Goal: Information Seeking & Learning: Learn about a topic

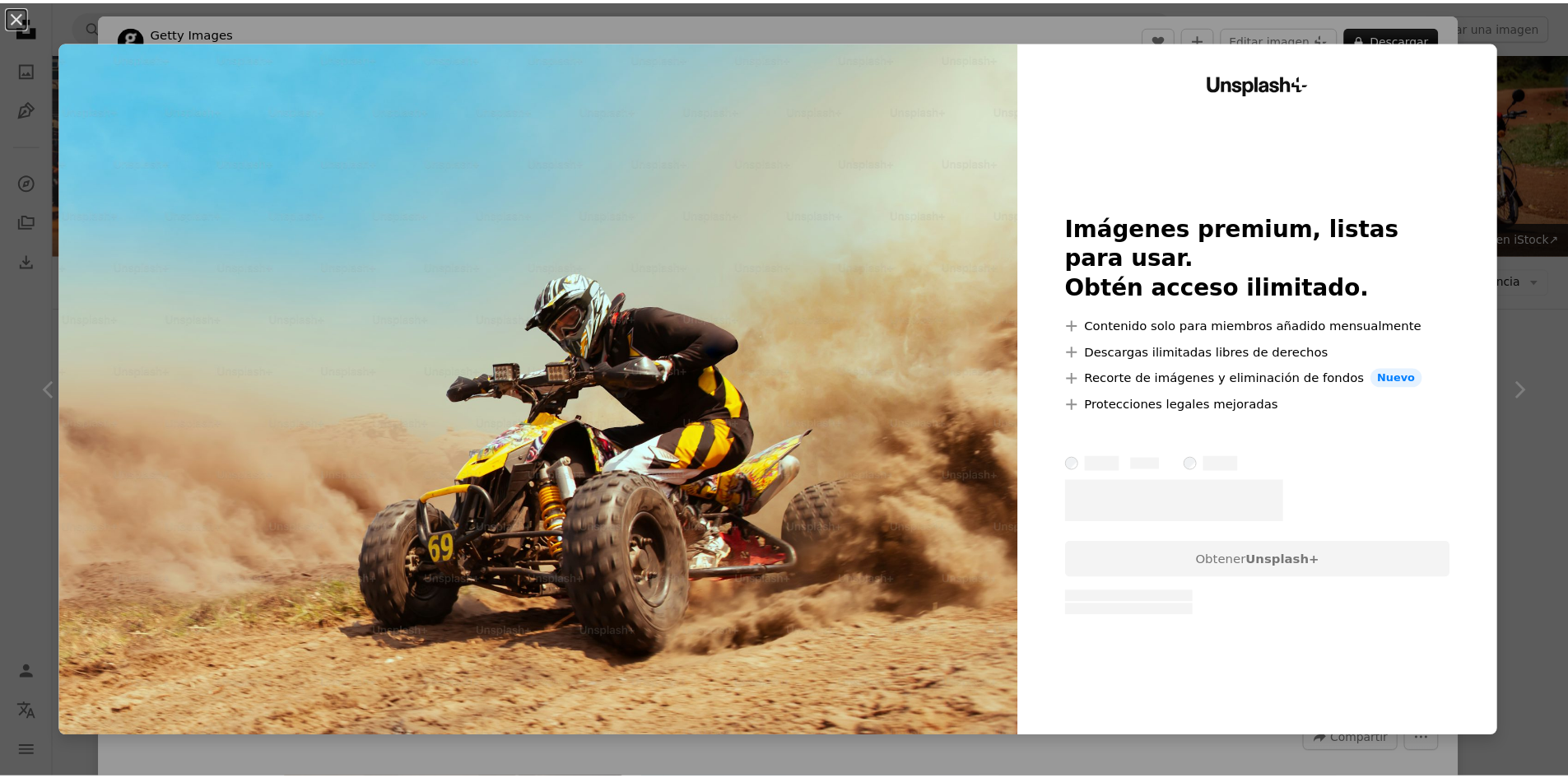
scroll to position [3625, 0]
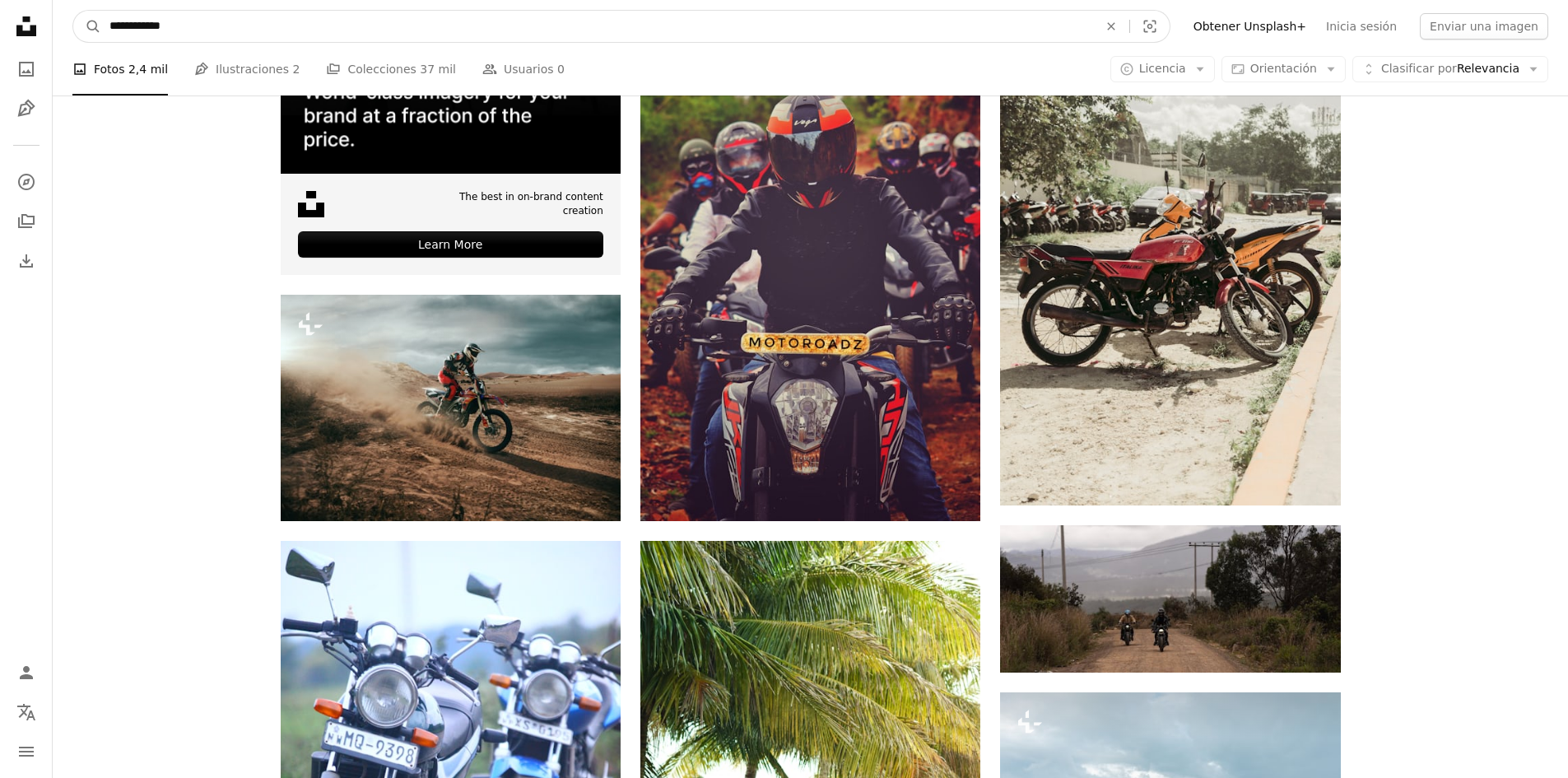
drag, startPoint x: 329, startPoint y: 29, endPoint x: -224, endPoint y: 75, distance: 554.9
click at [0, 75] on html "**********" at bounding box center [784, 327] width 1568 height 7902
type input "**********"
click at [73, 10] on button "A magnifying glass" at bounding box center [87, 26] width 28 height 31
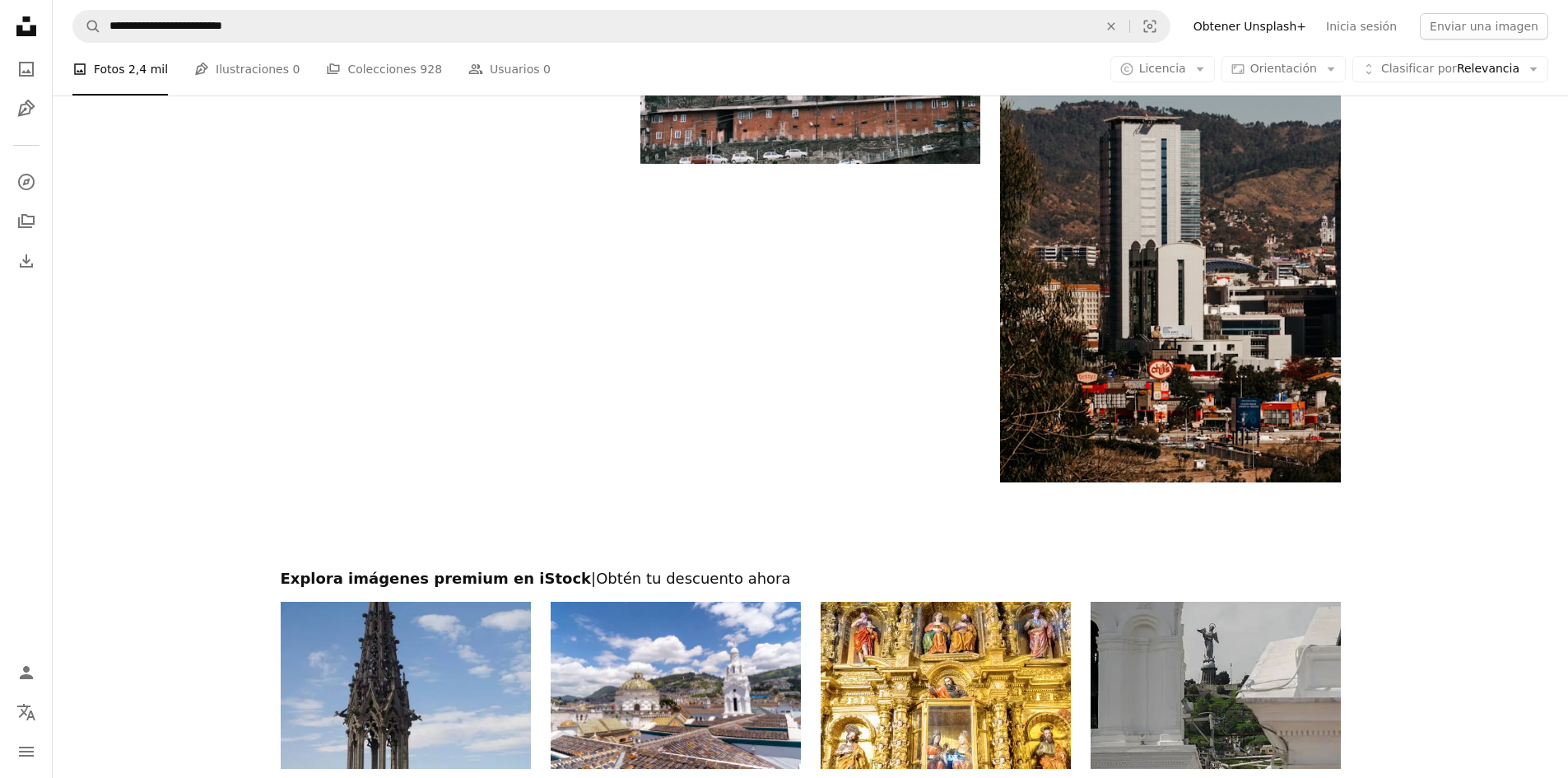
scroll to position [2649, 0]
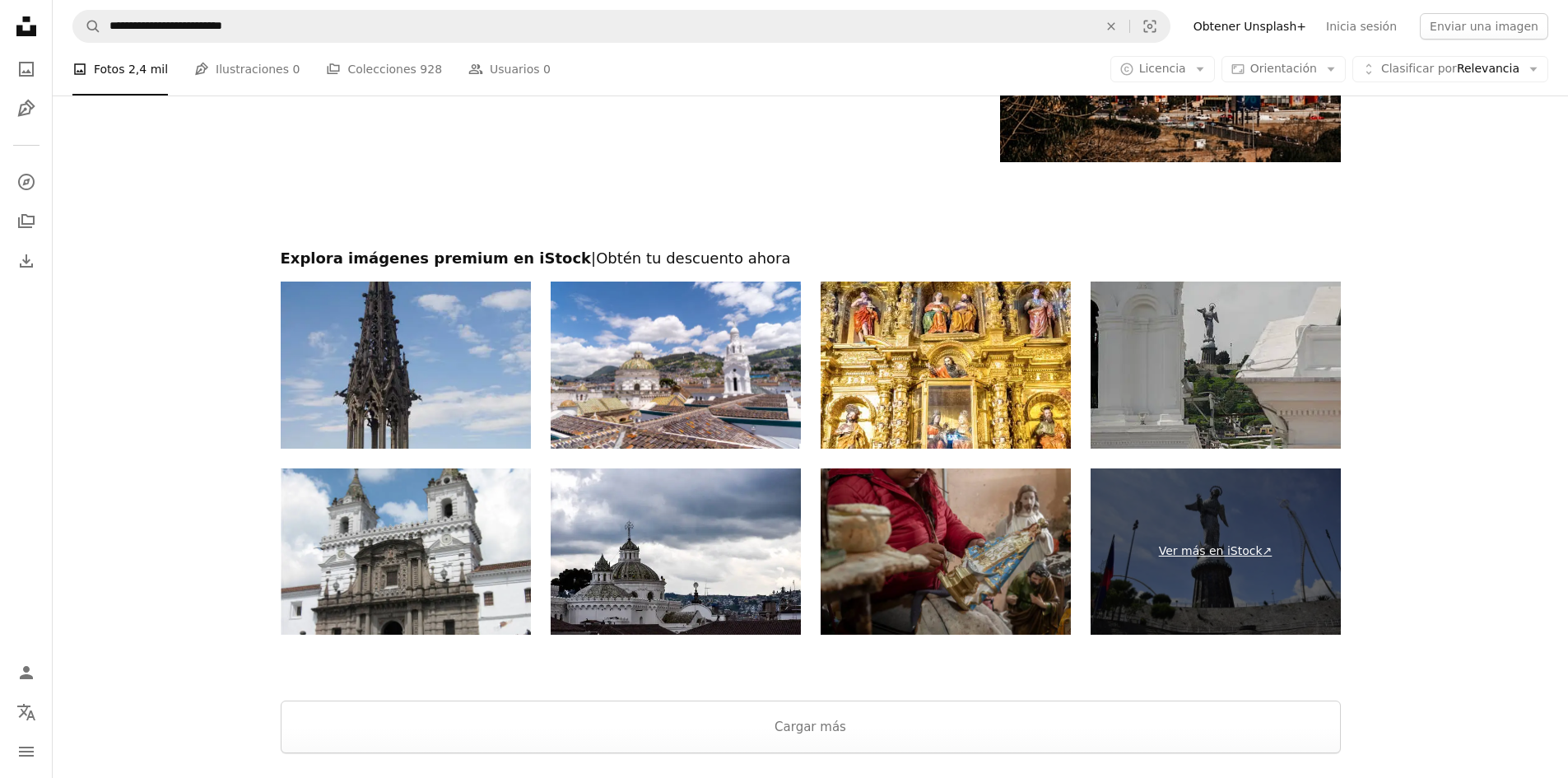
click at [1193, 551] on link "Ver más en iStock ↗" at bounding box center [1216, 552] width 251 height 167
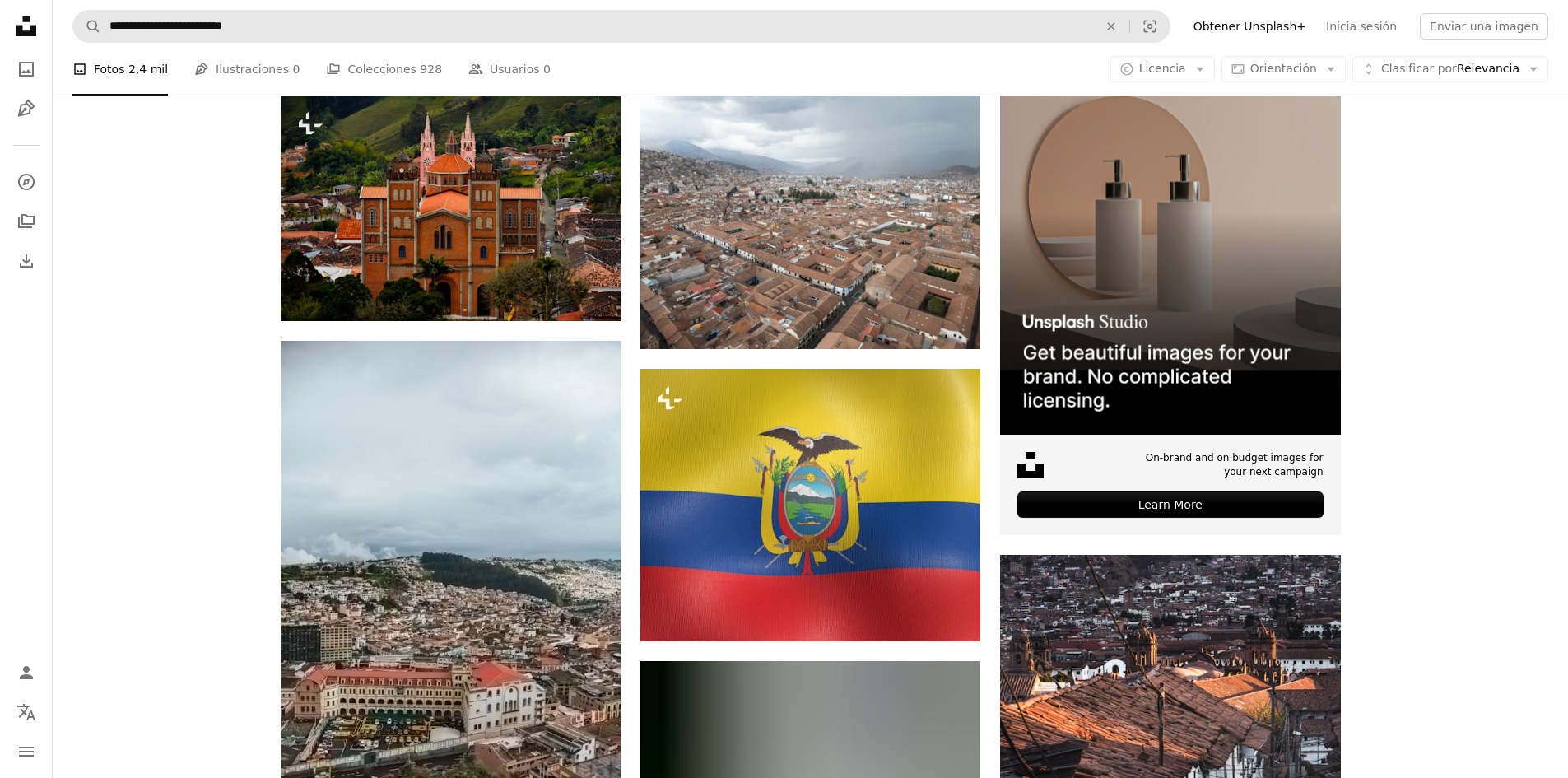
scroll to position [0, 0]
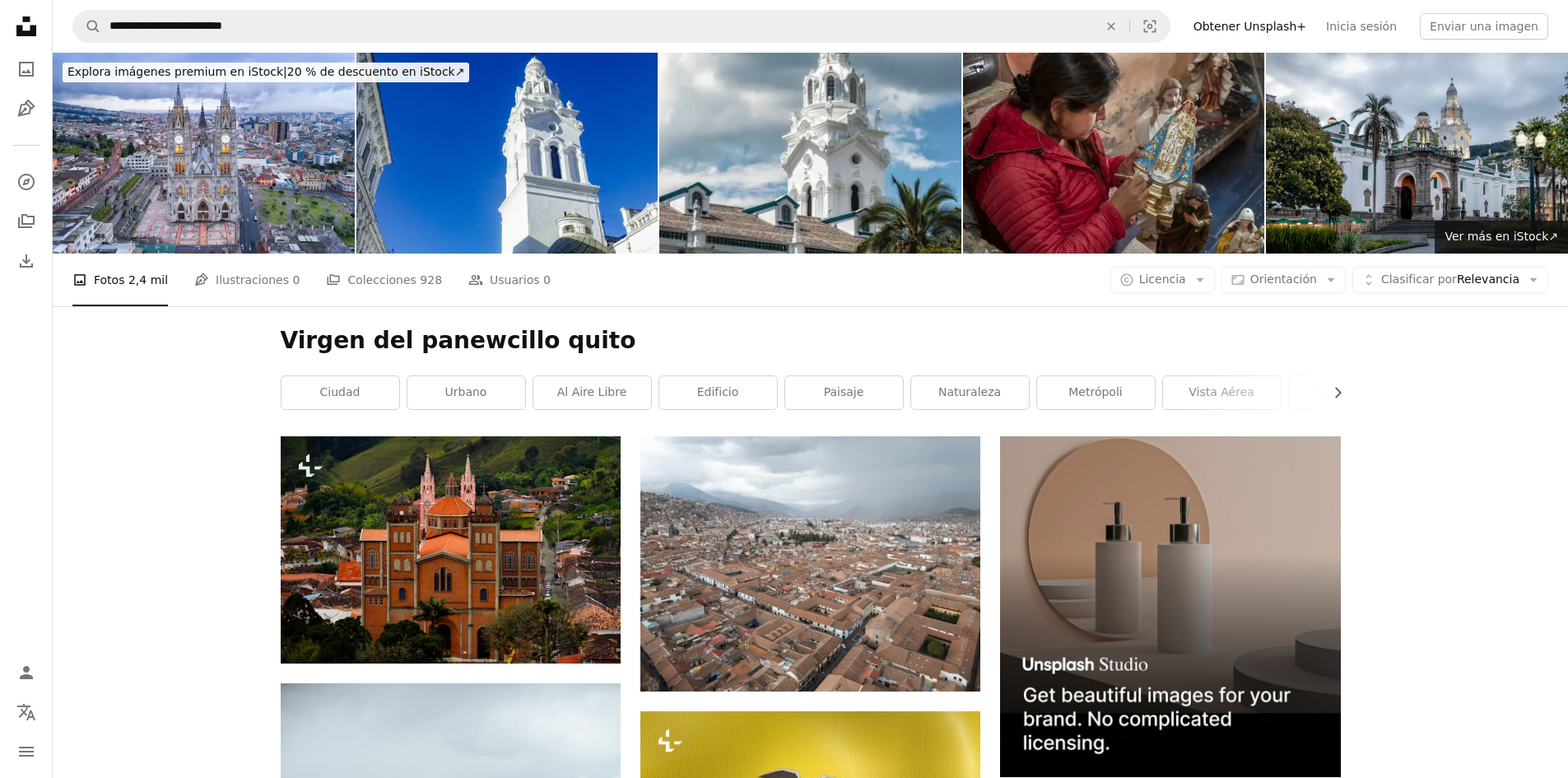
click at [33, 24] on icon "Unsplash logo Página de inicio de Unsplash" at bounding box center [26, 26] width 33 height 33
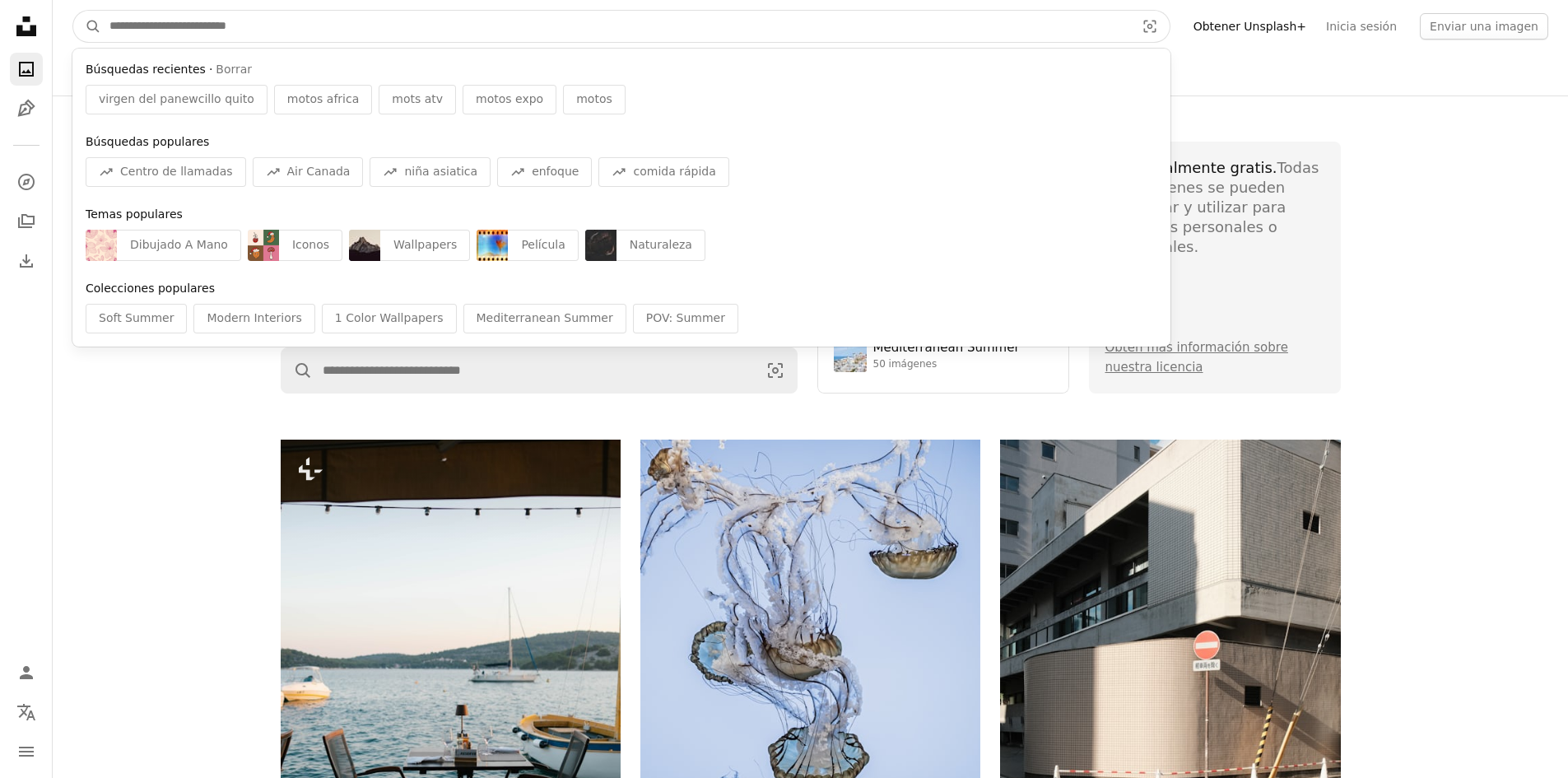
click at [274, 30] on input "Encuentra imágenes en todo el sitio" at bounding box center [616, 26] width 1029 height 31
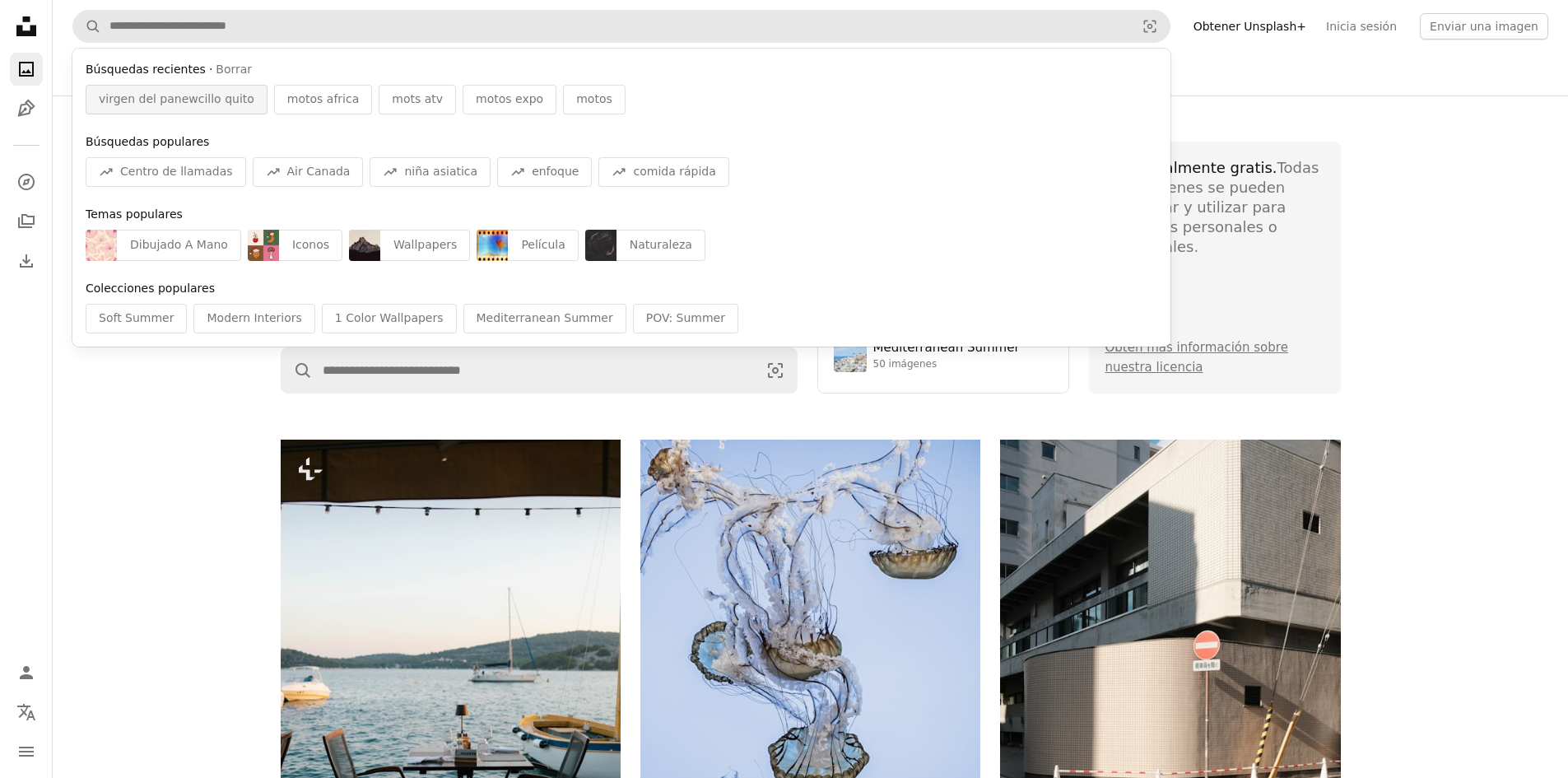
click at [185, 93] on span "virgen del panewcillo quito" at bounding box center [177, 99] width 156 height 16
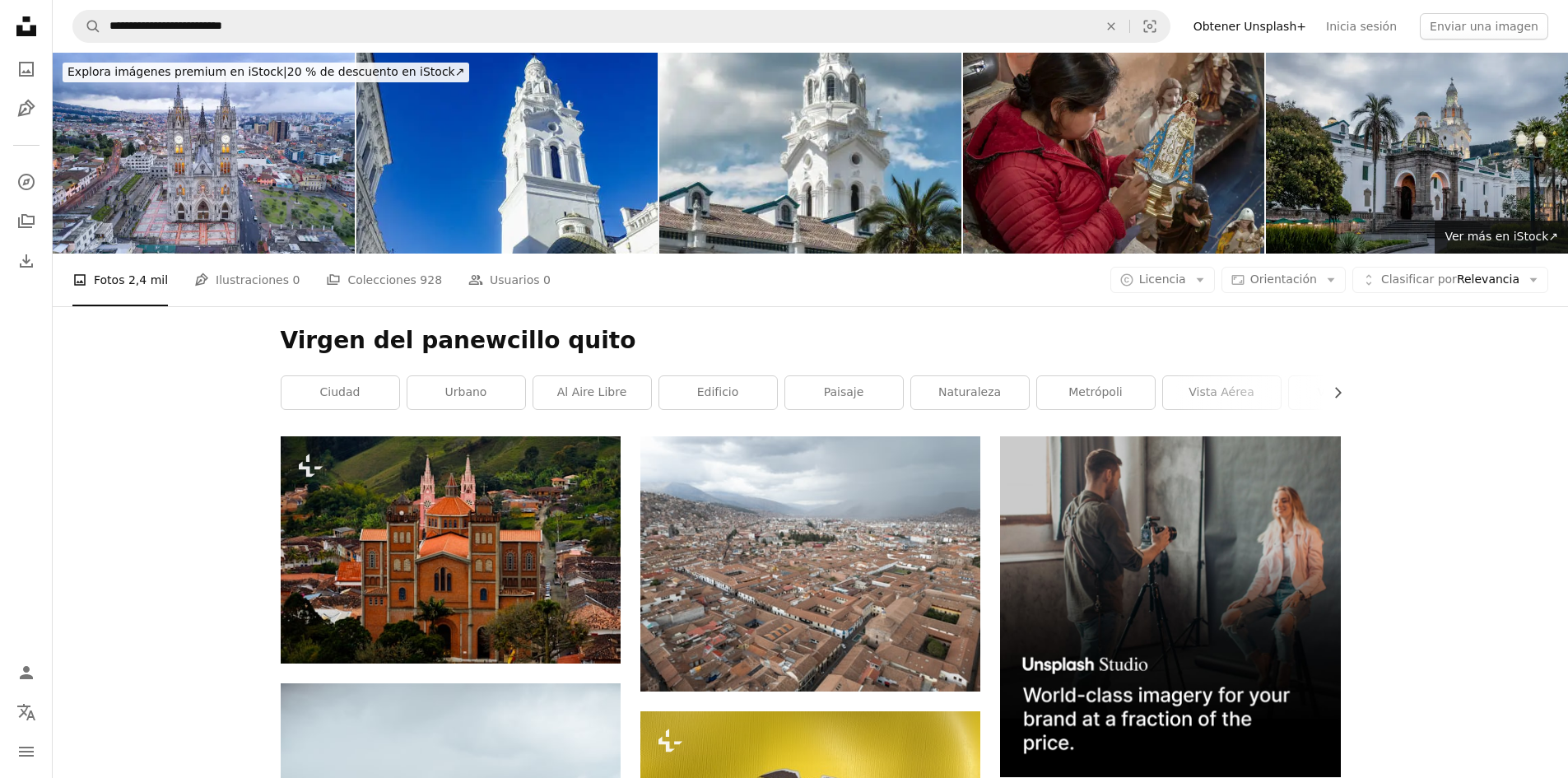
click at [1415, 133] on img at bounding box center [1416, 152] width 302 height 201
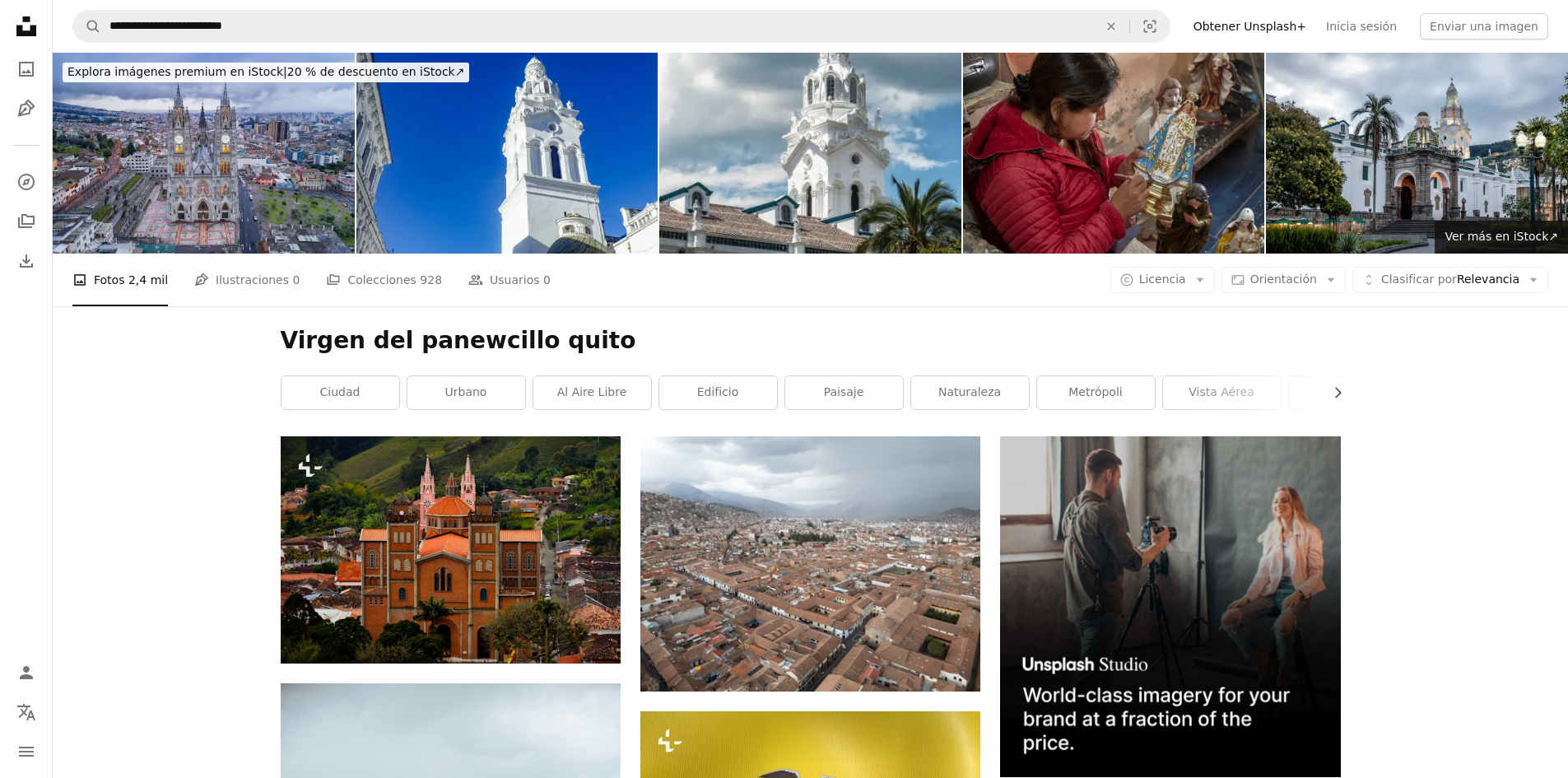
click at [267, 158] on img at bounding box center [203, 152] width 302 height 201
